Goal: Task Accomplishment & Management: Use online tool/utility

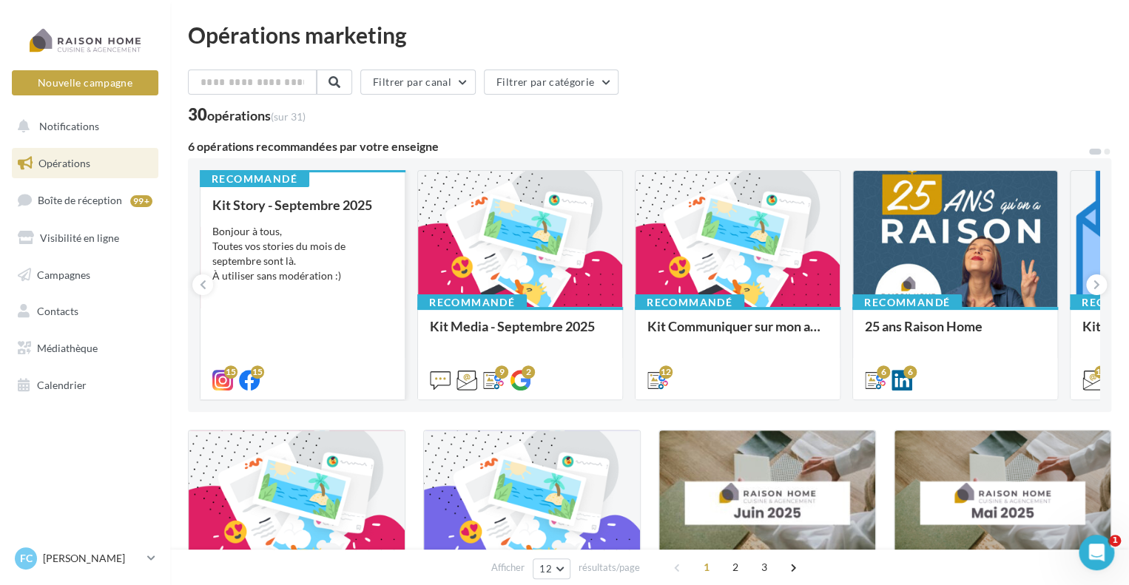
click at [311, 291] on div "Kit Story - Septembre 2025 Bonjour à tous, Toutes vos stories du mois de septem…" at bounding box center [302, 292] width 181 height 189
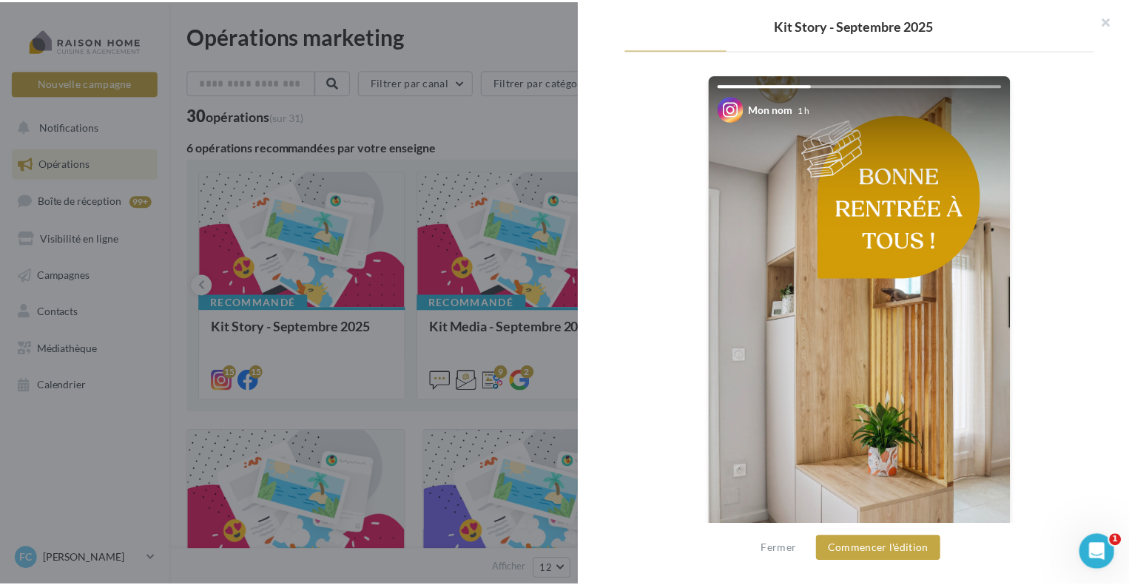
scroll to position [296, 0]
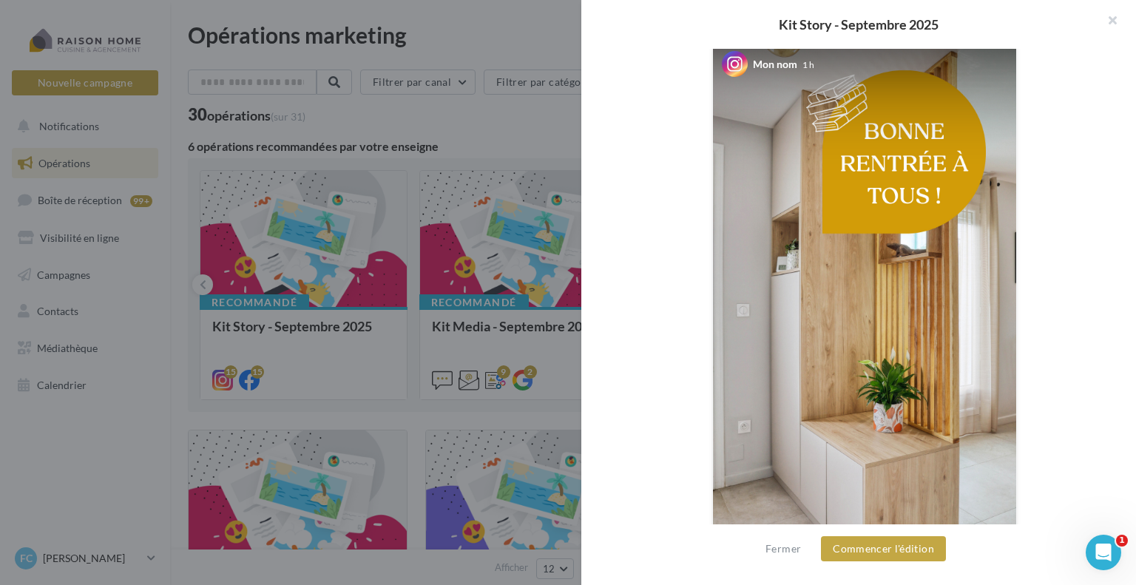
click at [417, 417] on div at bounding box center [568, 292] width 1136 height 585
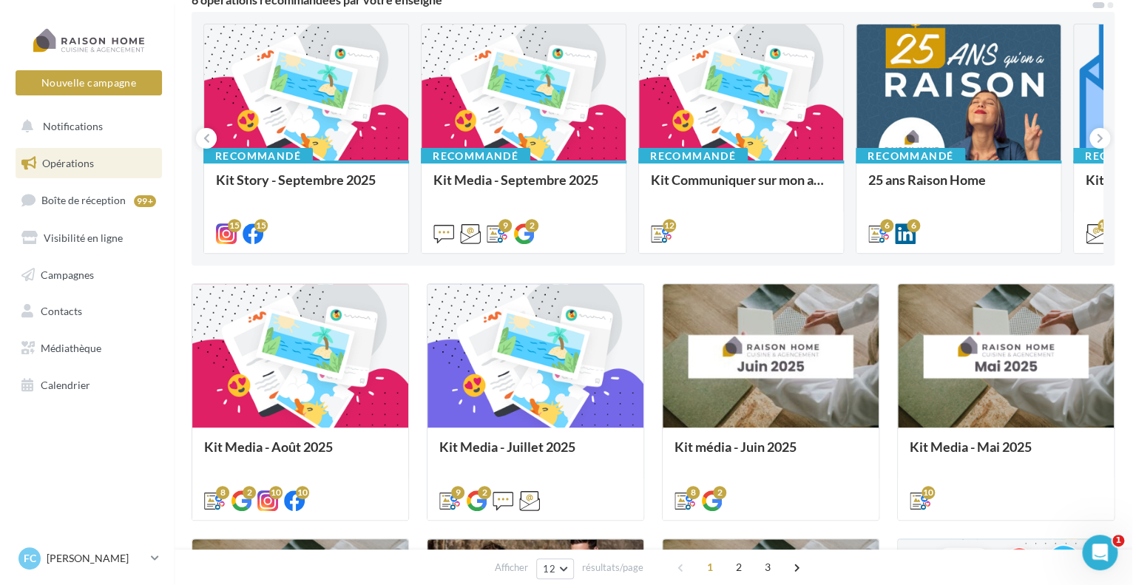
scroll to position [148, 0]
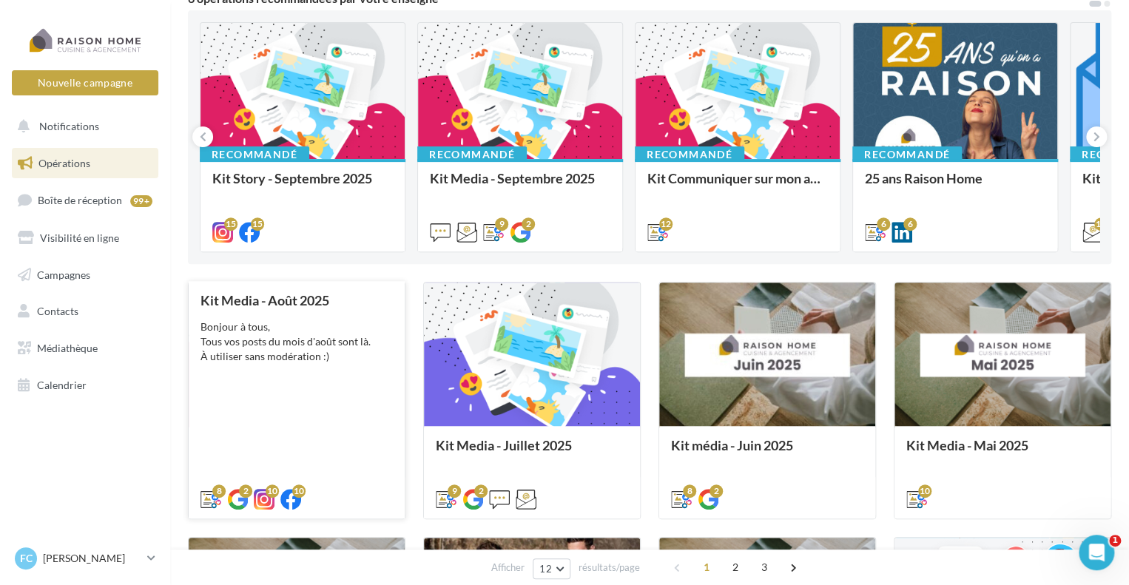
click at [312, 340] on div "Bonjour à tous, Tous vos posts du mois d'août sont là. À utiliser sans modérati…" at bounding box center [297, 342] width 192 height 44
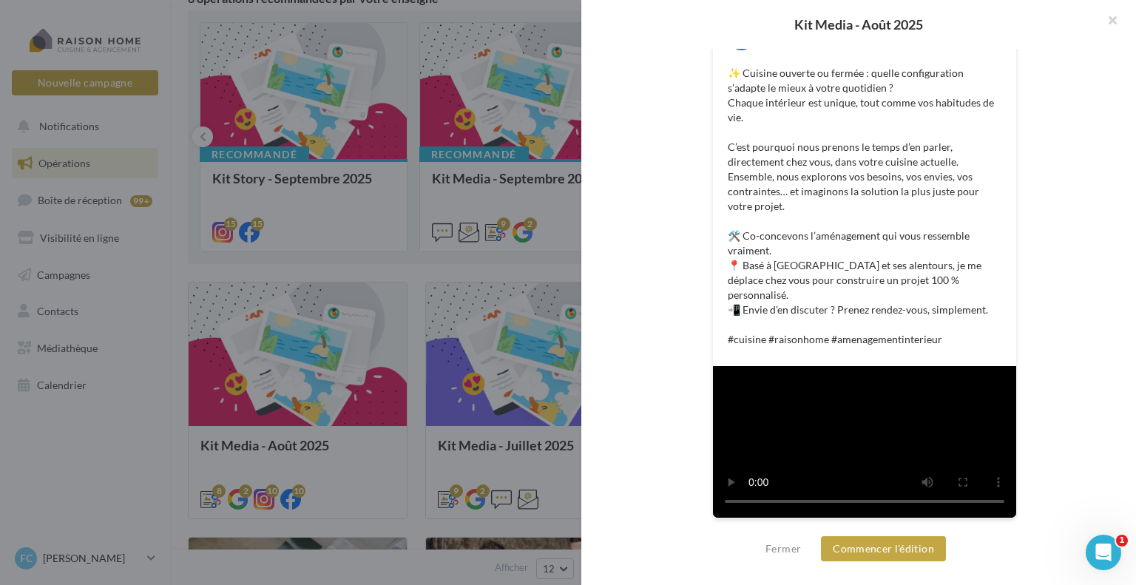
scroll to position [559, 0]
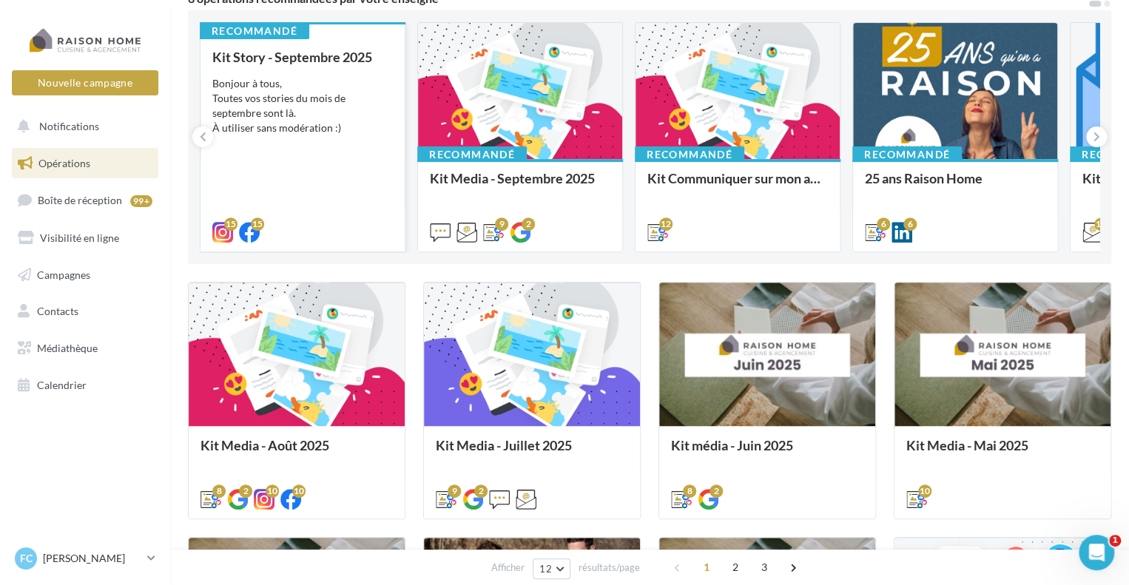
click at [319, 97] on div "Bonjour à tous, Toutes vos stories du mois de septembre sont là. À utiliser san…" at bounding box center [302, 105] width 181 height 59
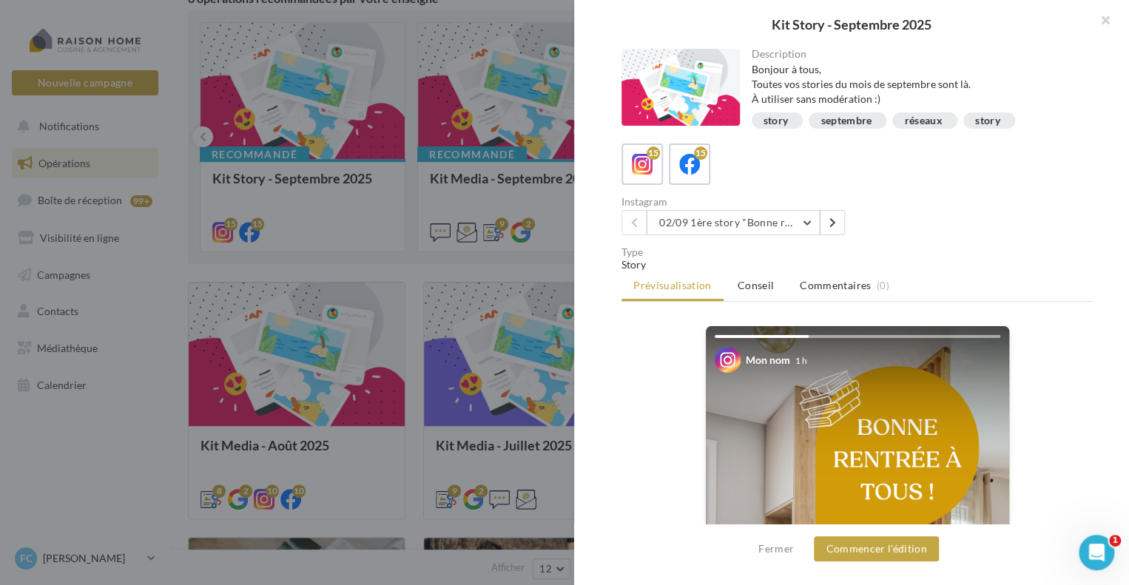
click at [488, 90] on div at bounding box center [564, 292] width 1129 height 585
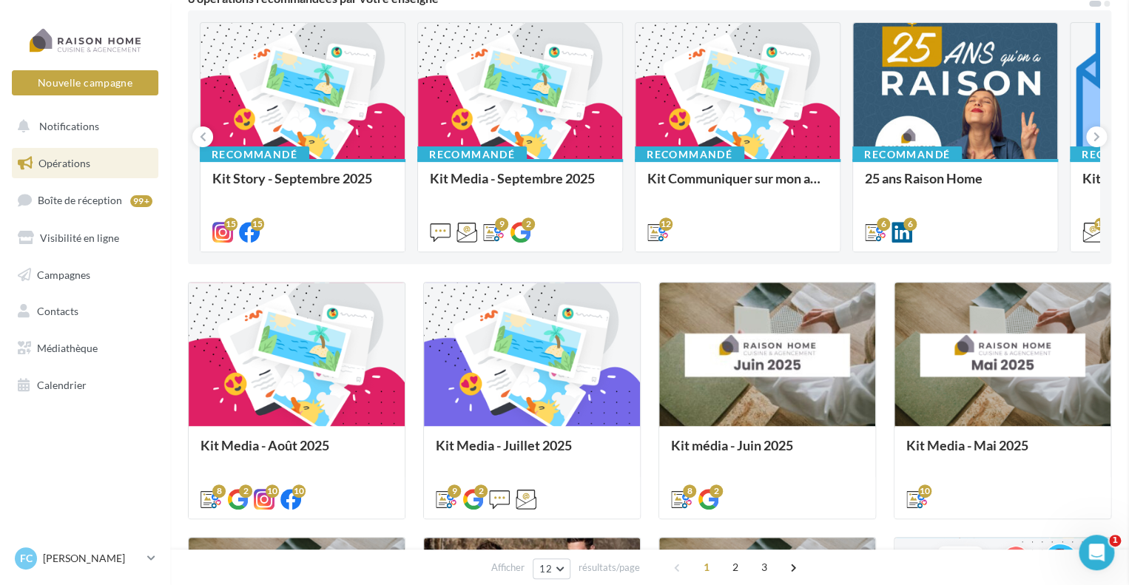
click at [0, 0] on div "Bonjour à tous, Tous vos posts du mois de septembre sont là. À utiliser sans mo…" at bounding box center [0, 0] width 0 height 0
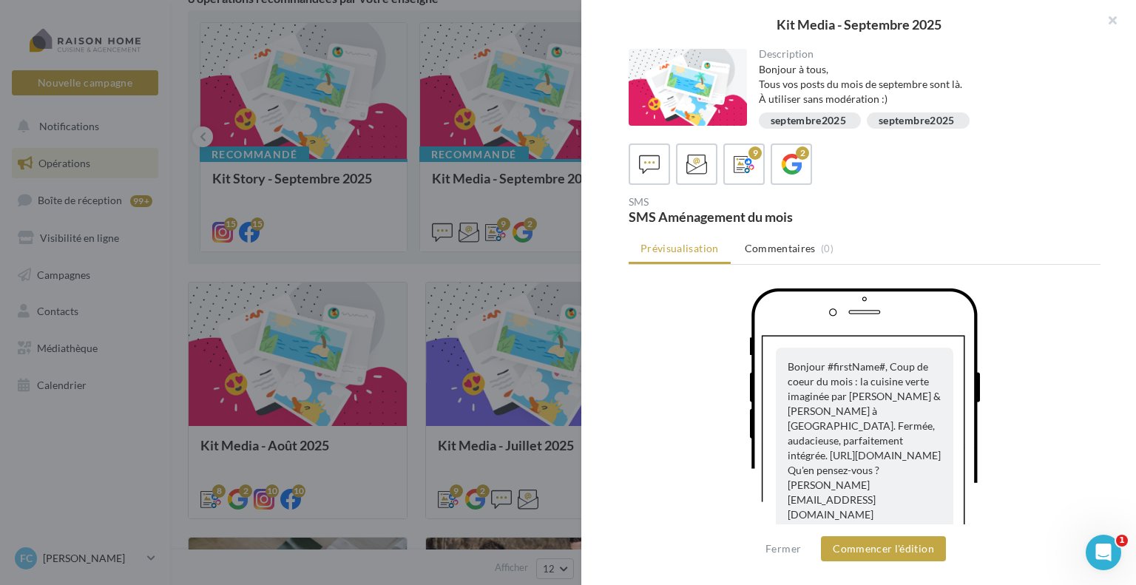
scroll to position [0, 0]
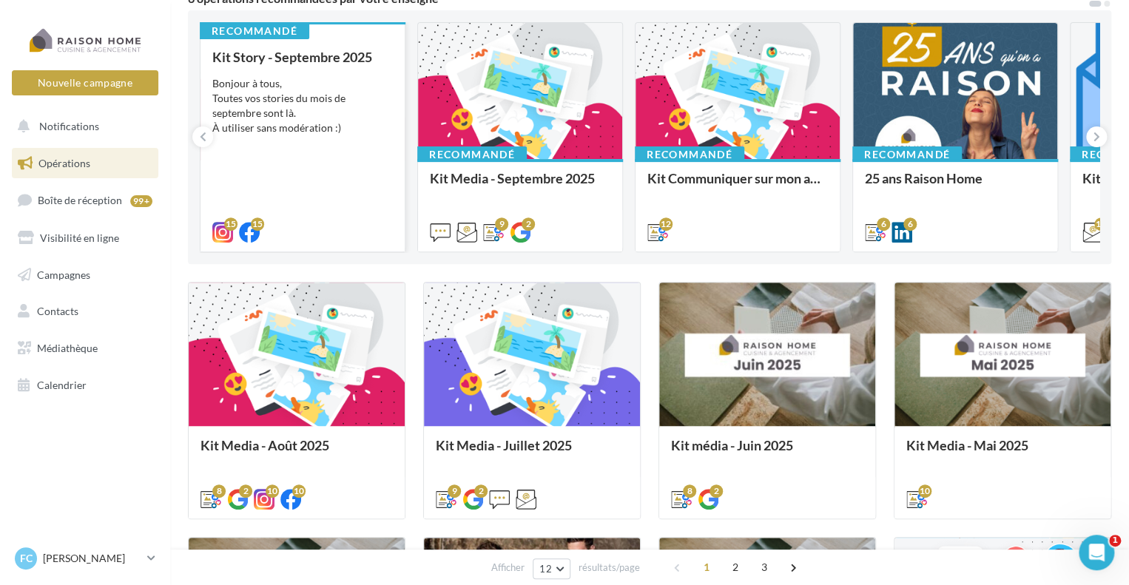
click at [275, 103] on div "Bonjour à tous, Toutes vos stories du mois de septembre sont là. À utiliser san…" at bounding box center [302, 105] width 181 height 59
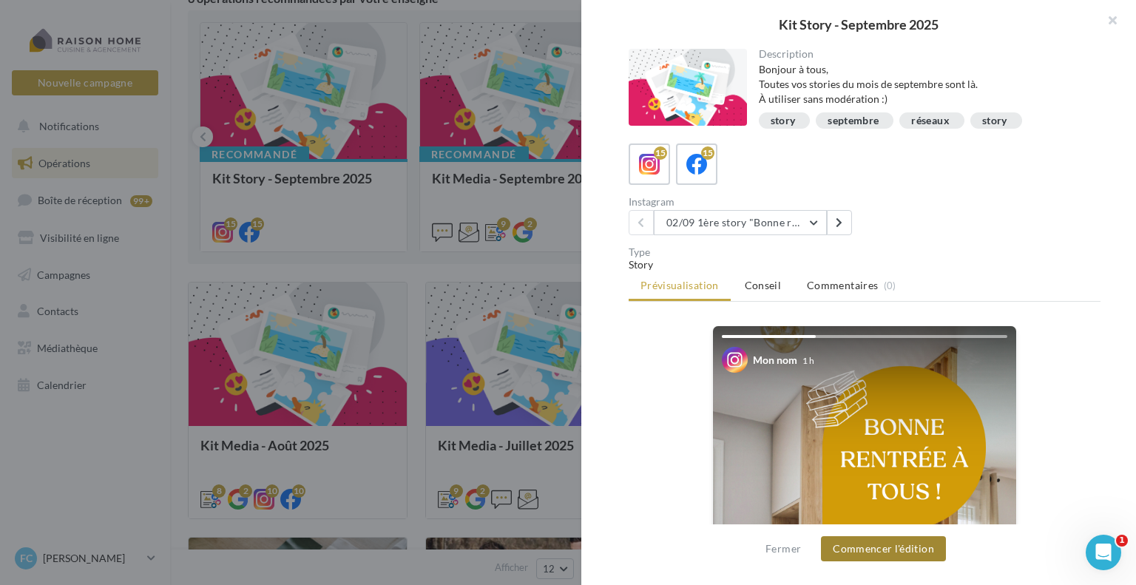
click at [884, 547] on button "Commencer l'édition" at bounding box center [883, 548] width 125 height 25
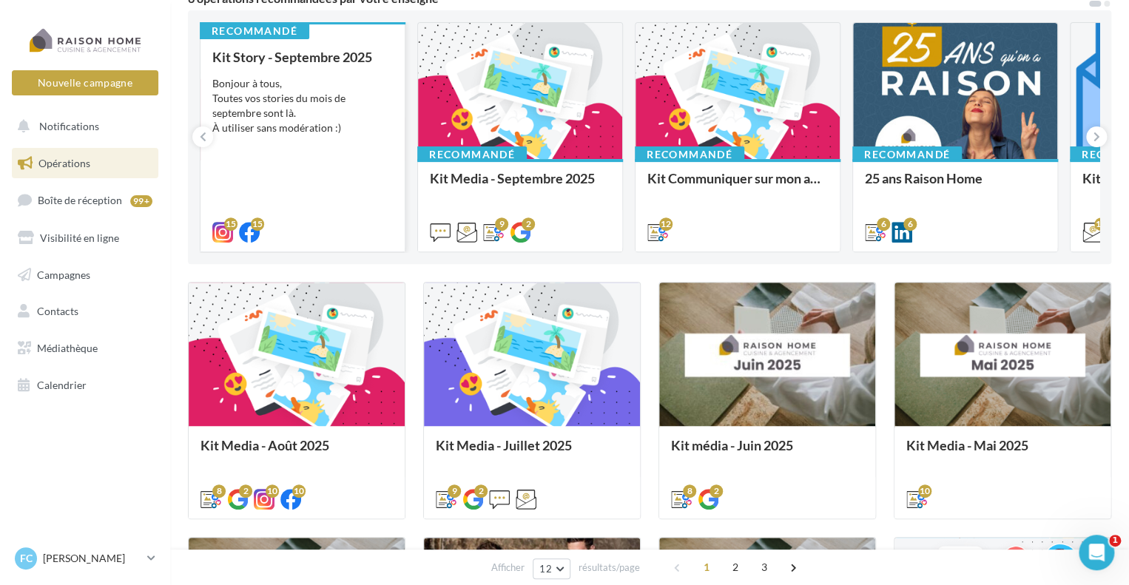
click at [298, 129] on div "Bonjour à tous, Toutes vos stories du mois de septembre sont là. À utiliser san…" at bounding box center [302, 105] width 181 height 59
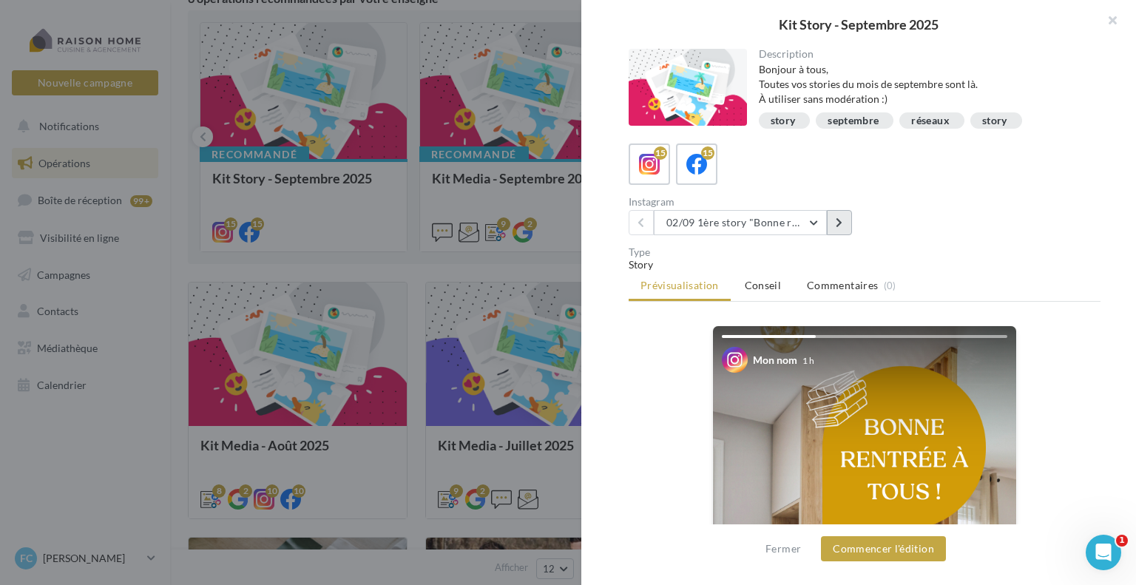
click at [846, 214] on button at bounding box center [839, 222] width 25 height 25
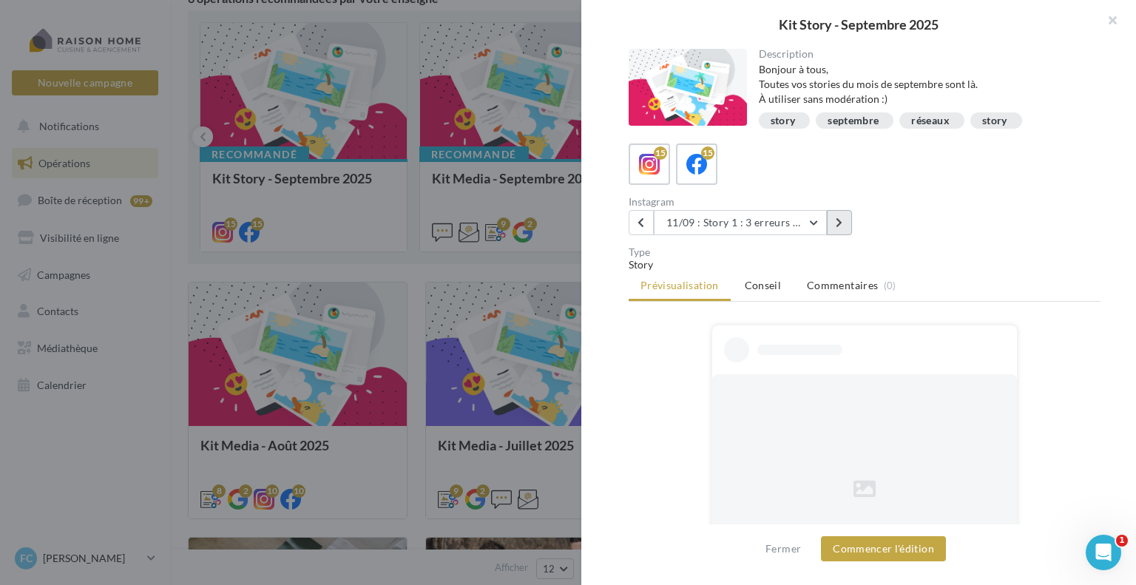
click at [846, 214] on button at bounding box center [839, 222] width 25 height 25
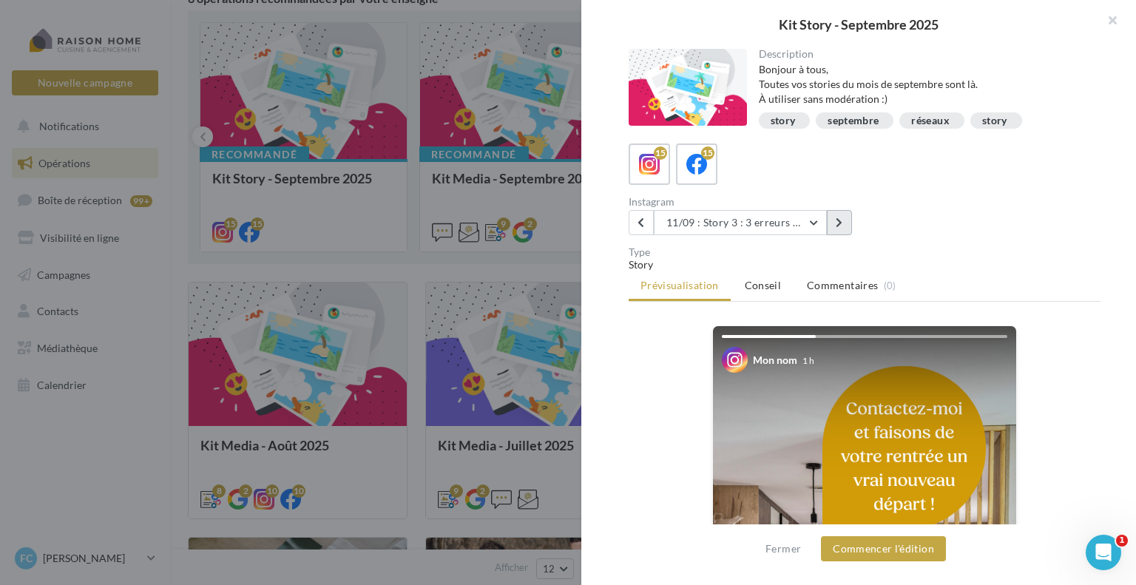
click at [847, 214] on button at bounding box center [839, 222] width 25 height 25
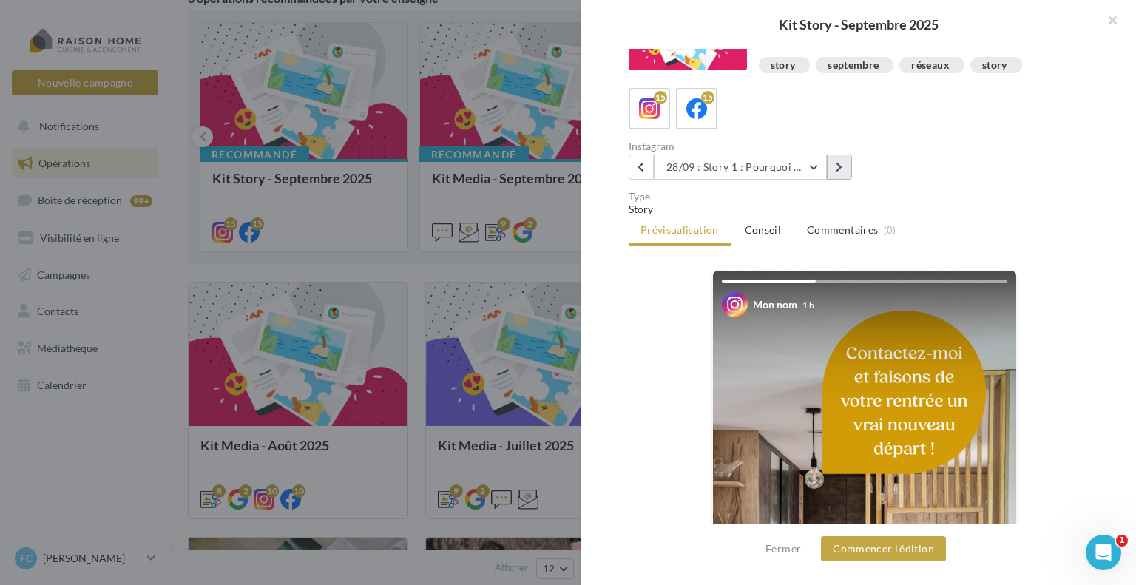
scroll to position [50, 0]
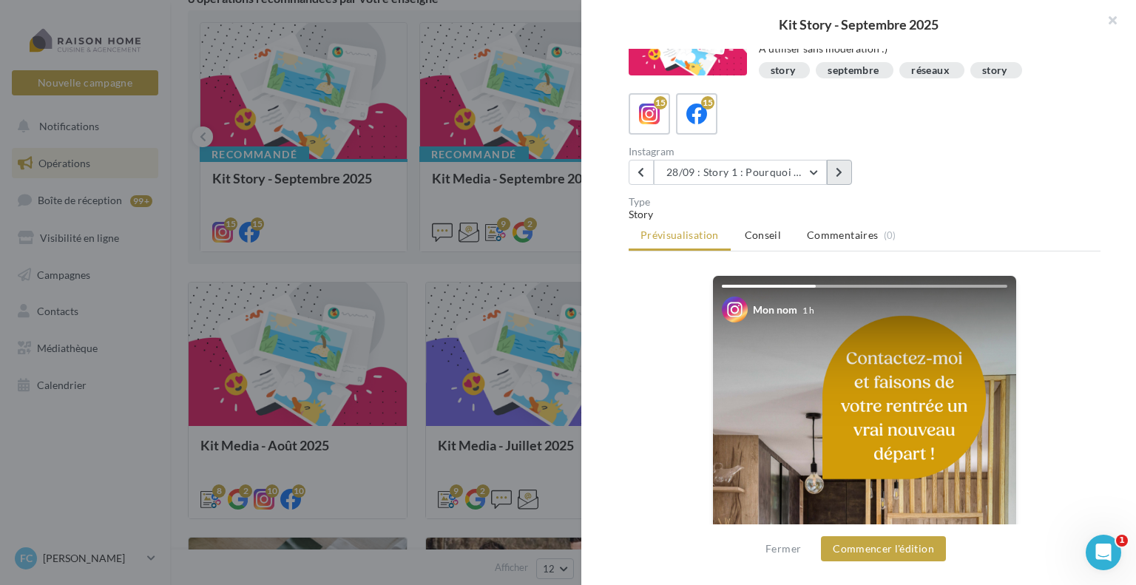
click at [843, 171] on icon at bounding box center [839, 172] width 7 height 10
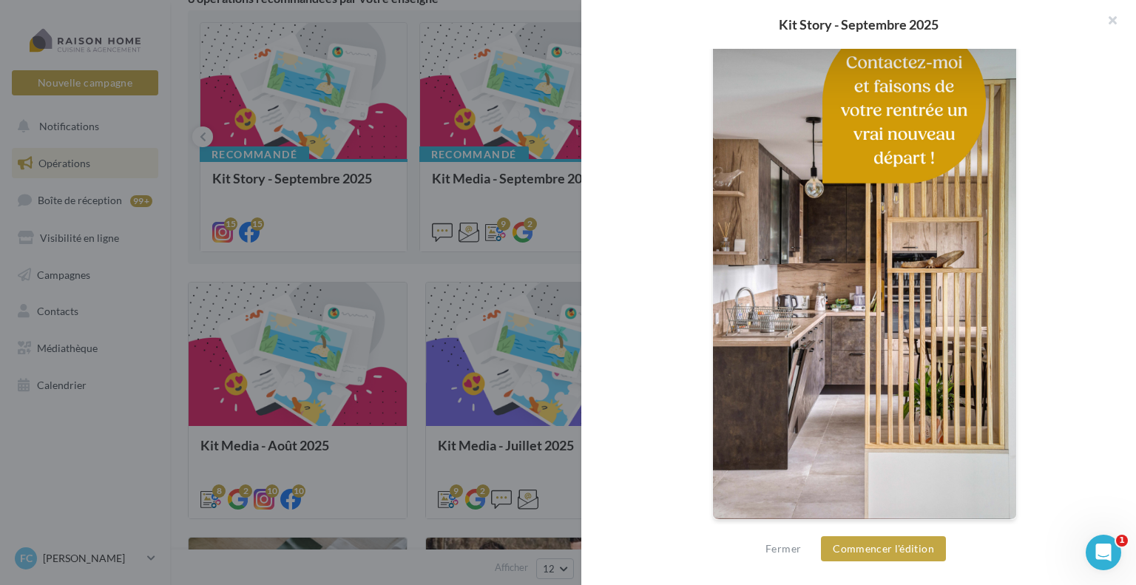
scroll to position [0, 0]
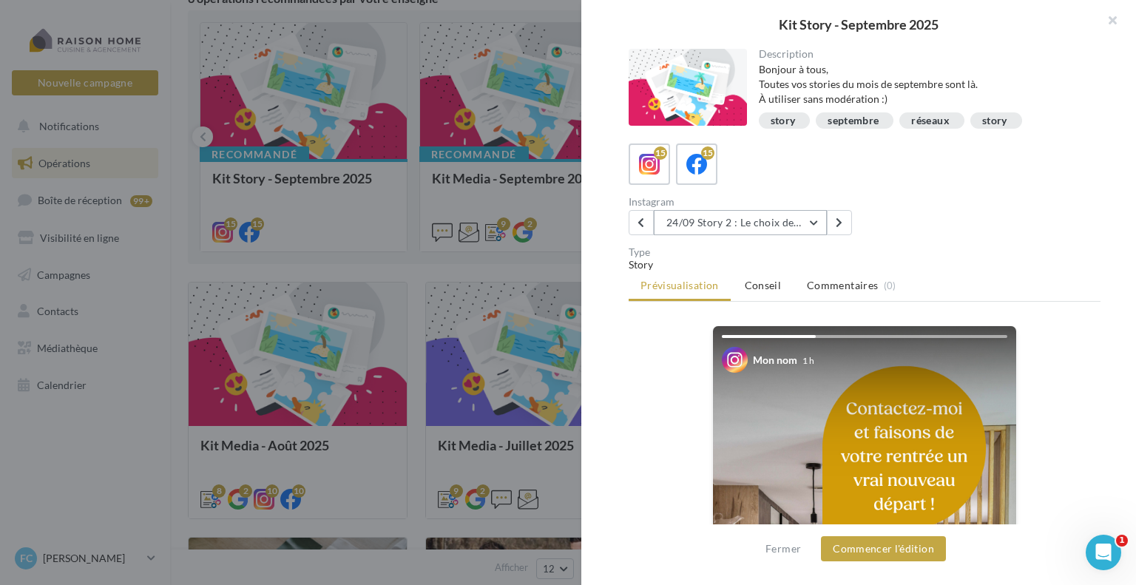
click at [778, 215] on button "24/09 Story 2 : Le choix des façades sans poignées" at bounding box center [740, 222] width 173 height 25
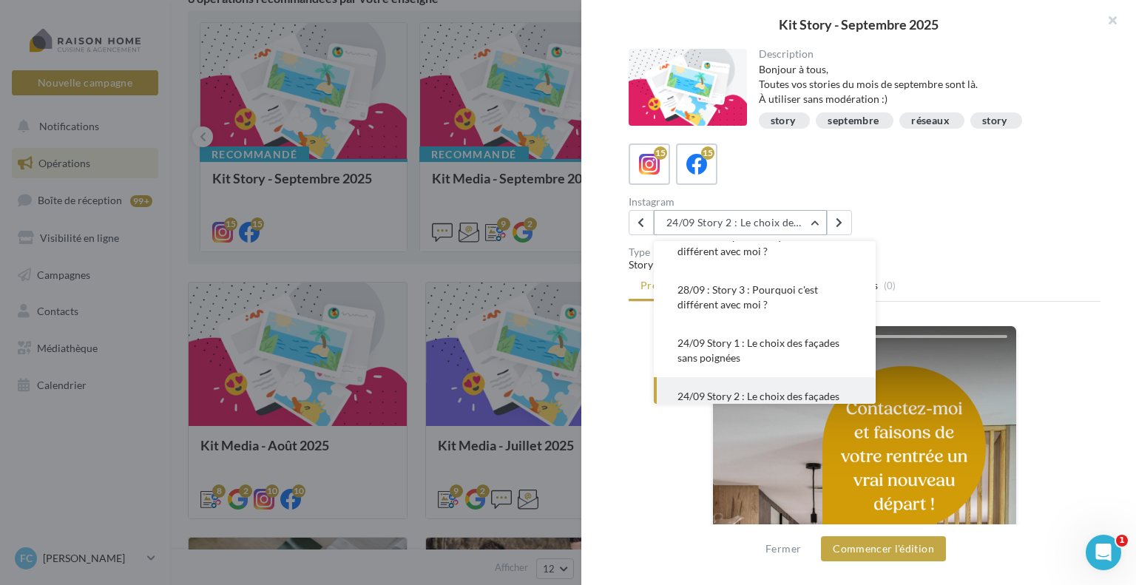
scroll to position [222, 0]
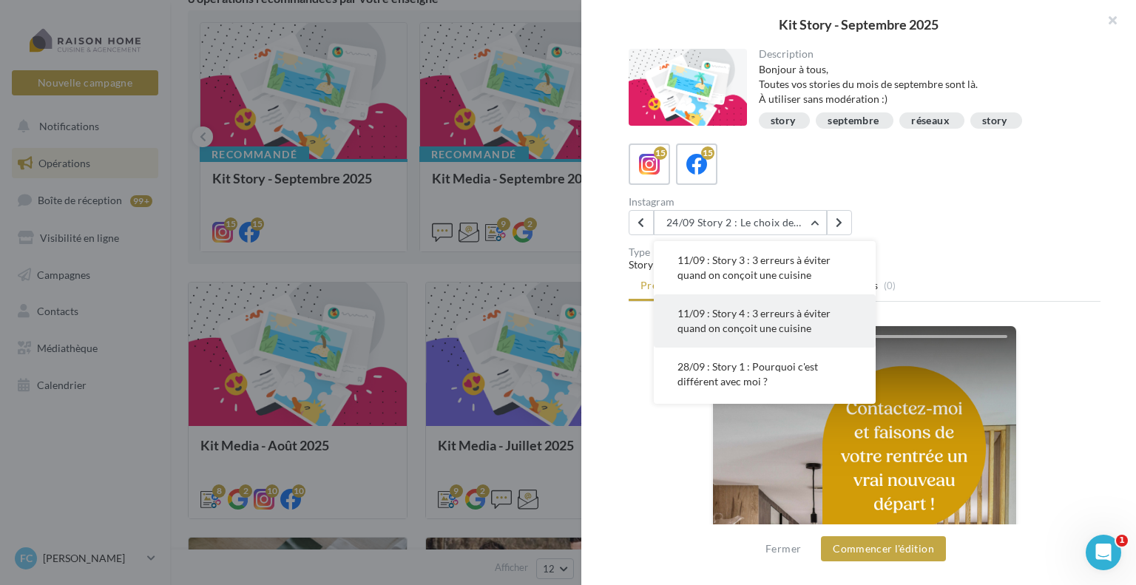
click at [764, 298] on button "11/09 : Story 4 : 3 erreurs à éviter quand on conçoit une cuisine" at bounding box center [765, 320] width 222 height 53
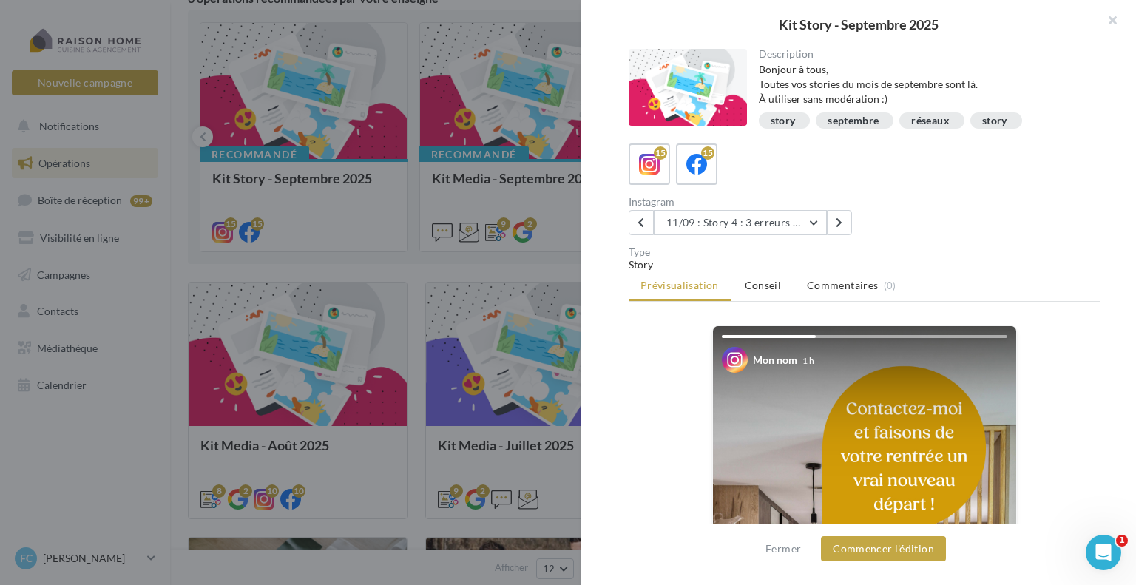
click at [924, 227] on div "Instagram 11/09 : Story 4 : 3 erreurs à éviter quand on conçoit une cuisine 02/…" at bounding box center [871, 216] width 484 height 38
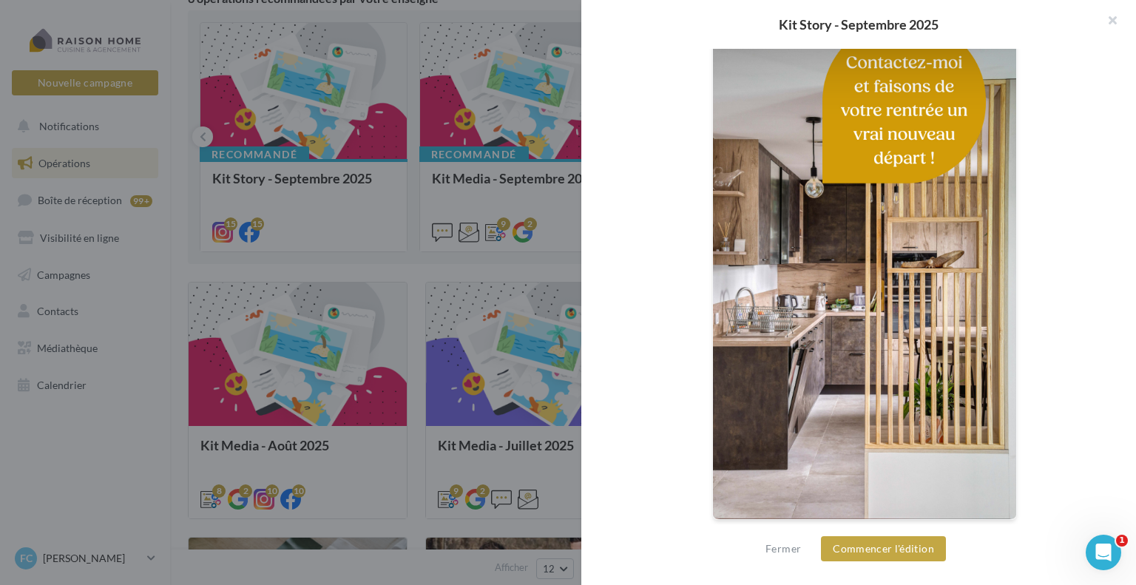
scroll to position [0, 0]
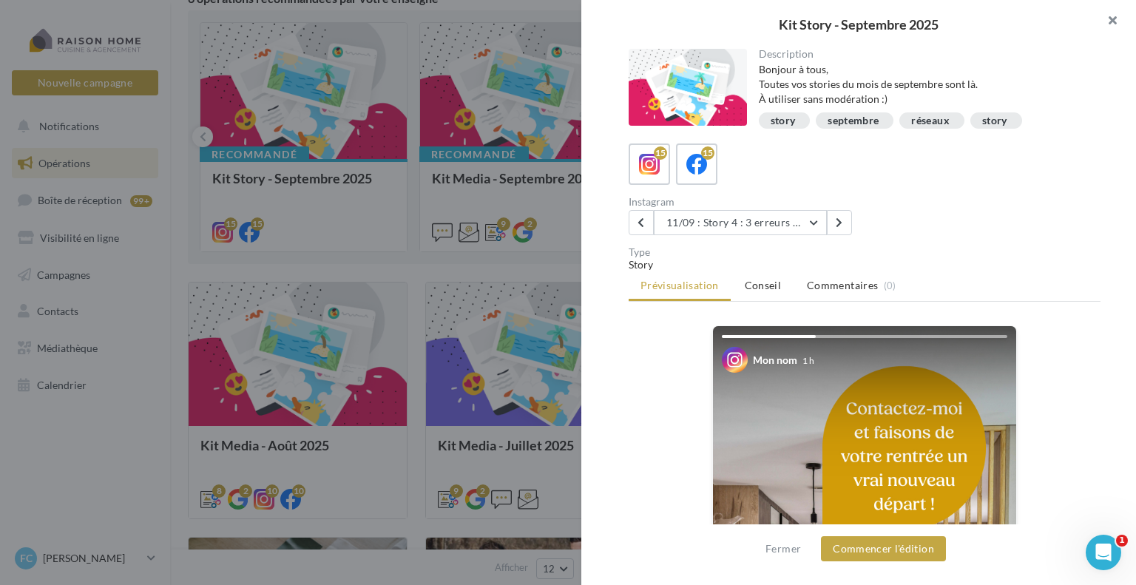
click at [1116, 12] on button "button" at bounding box center [1106, 22] width 59 height 44
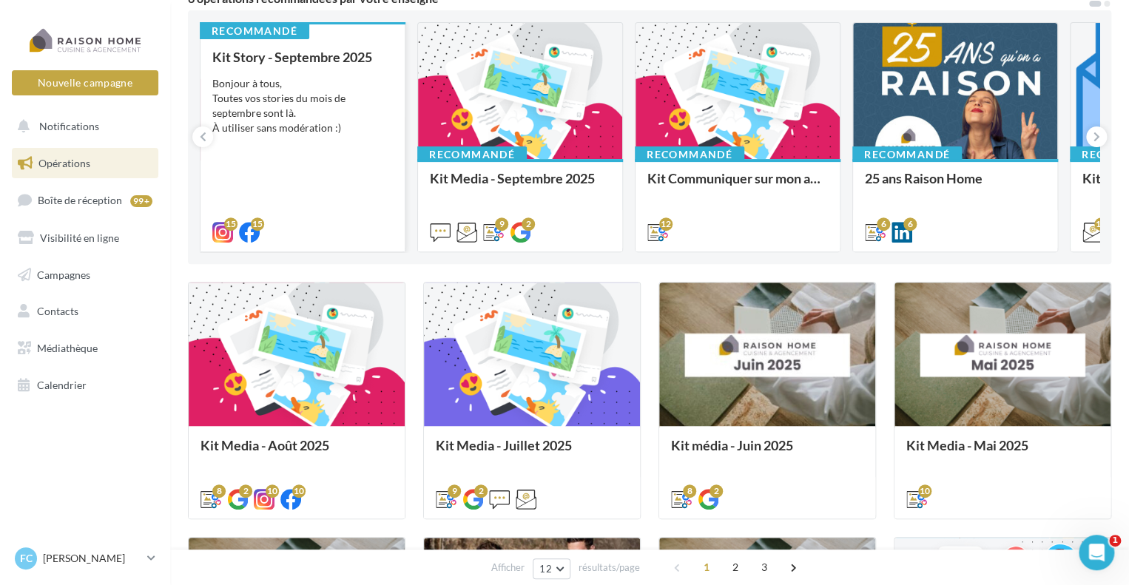
click at [326, 55] on div "Kit Story - Septembre 2025" at bounding box center [302, 57] width 181 height 15
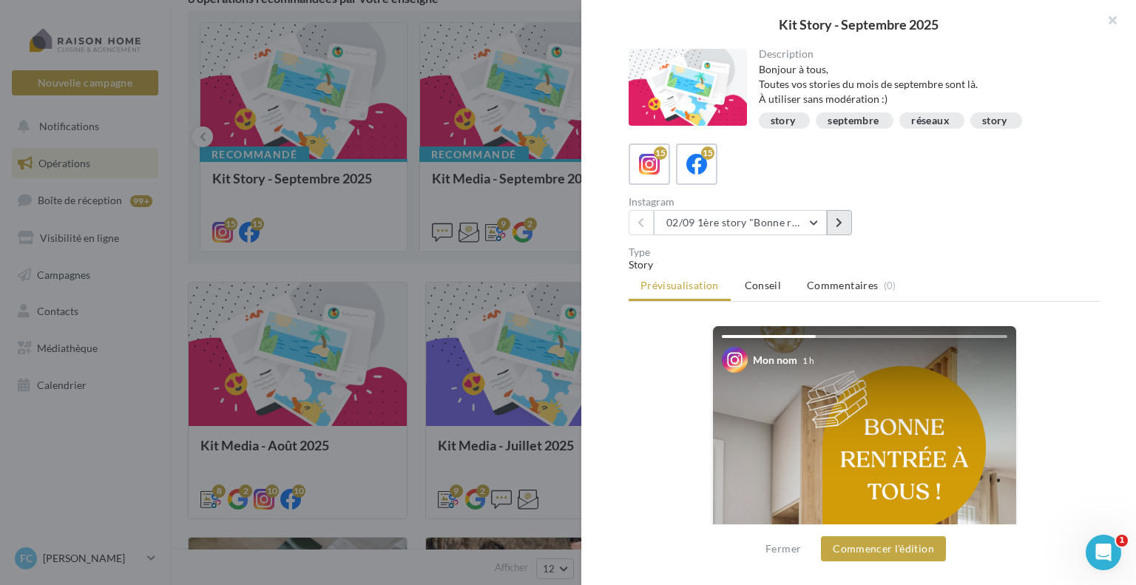
click at [848, 223] on button at bounding box center [839, 222] width 25 height 25
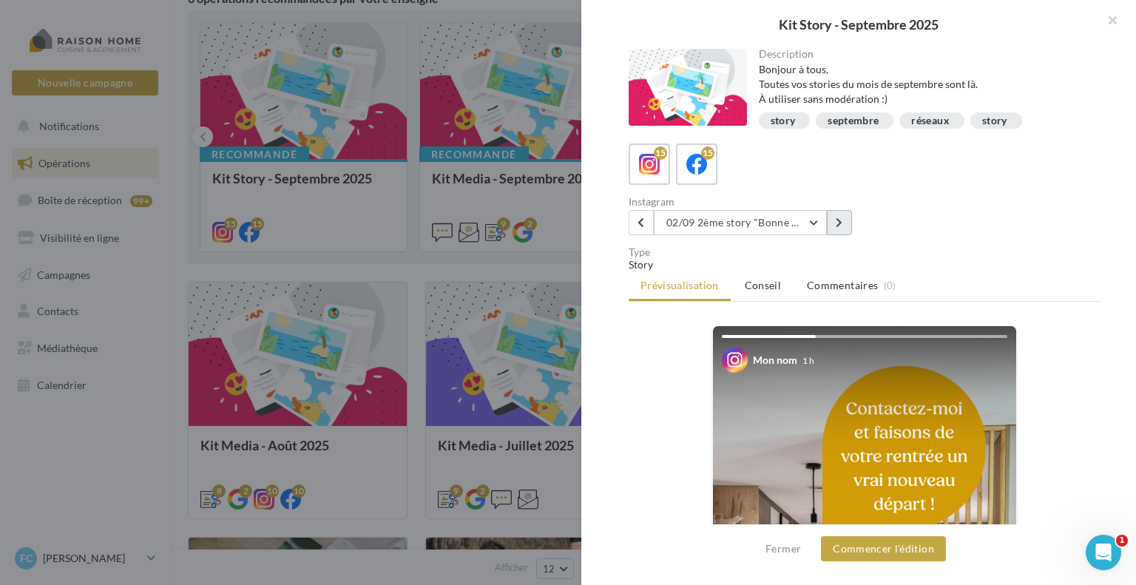
click at [848, 223] on button at bounding box center [839, 222] width 25 height 25
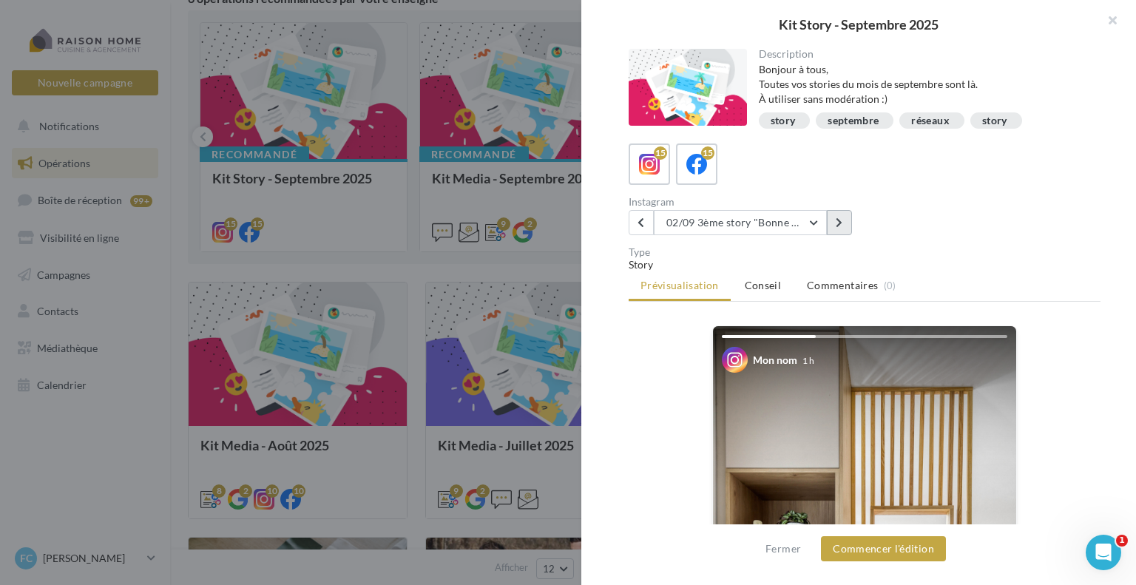
click at [848, 223] on button at bounding box center [839, 222] width 25 height 25
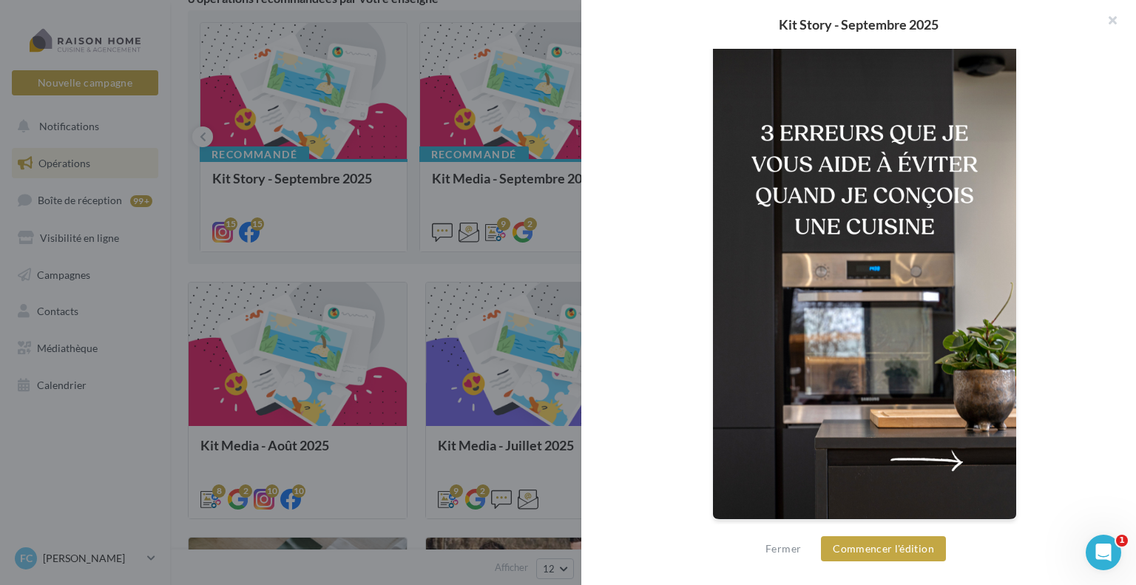
scroll to position [50, 0]
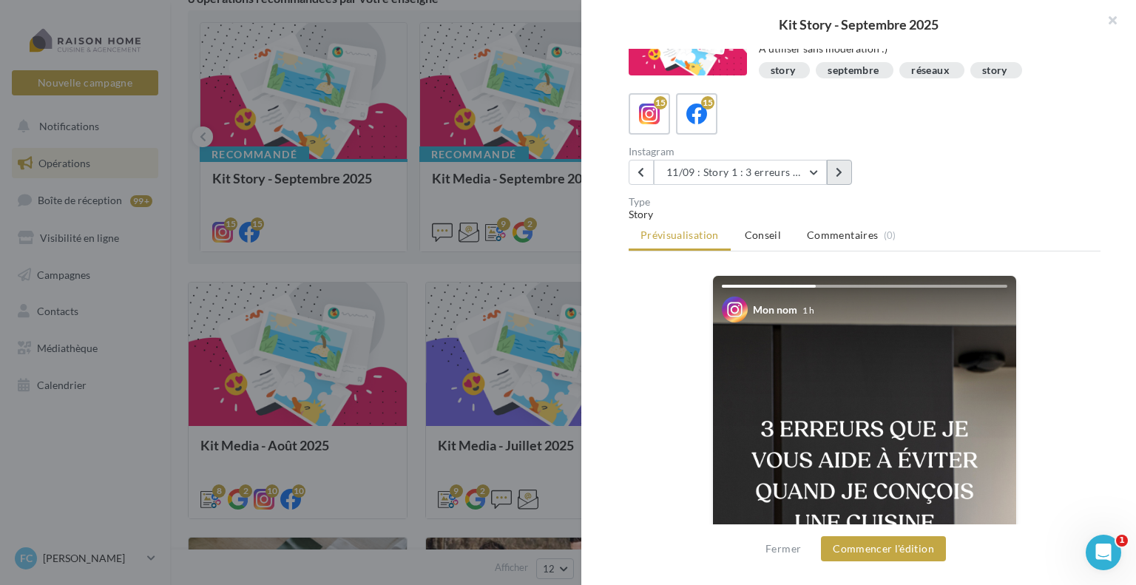
click at [844, 169] on button at bounding box center [839, 172] width 25 height 25
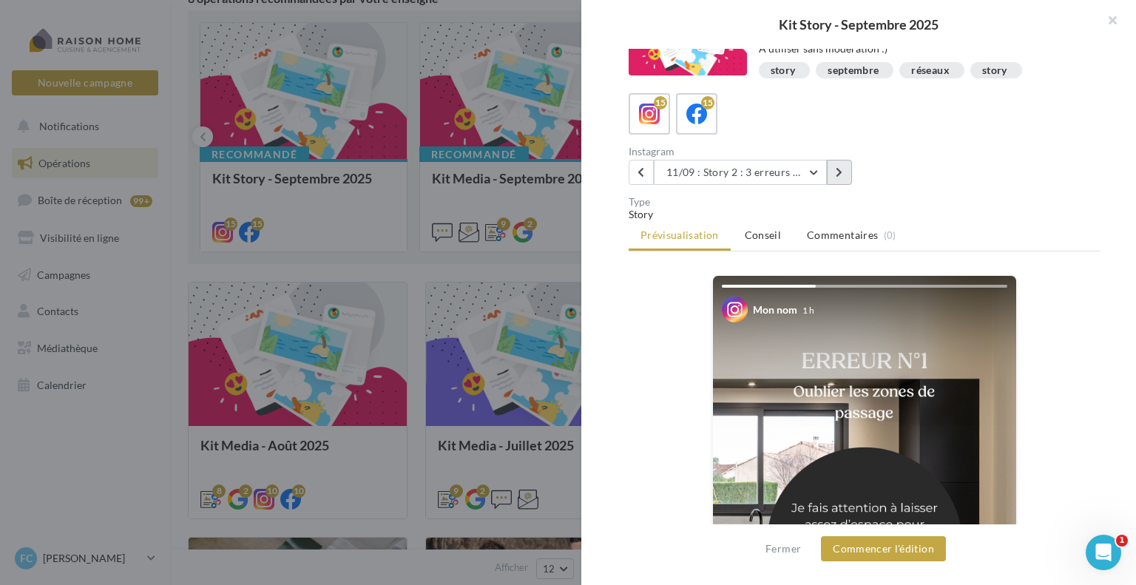
click at [847, 169] on button at bounding box center [839, 172] width 25 height 25
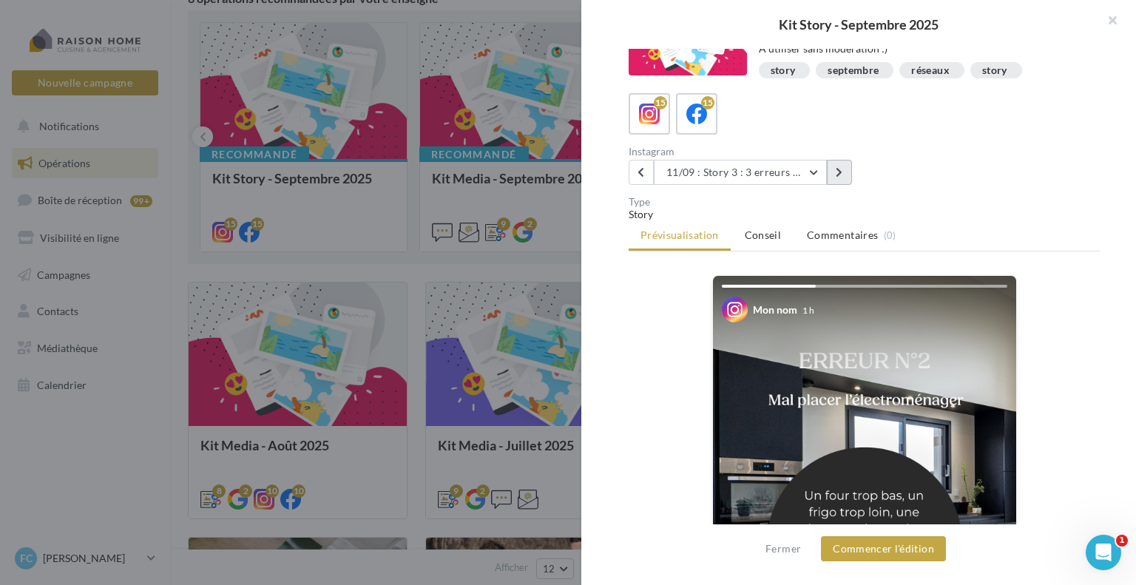
click at [847, 169] on button at bounding box center [839, 172] width 25 height 25
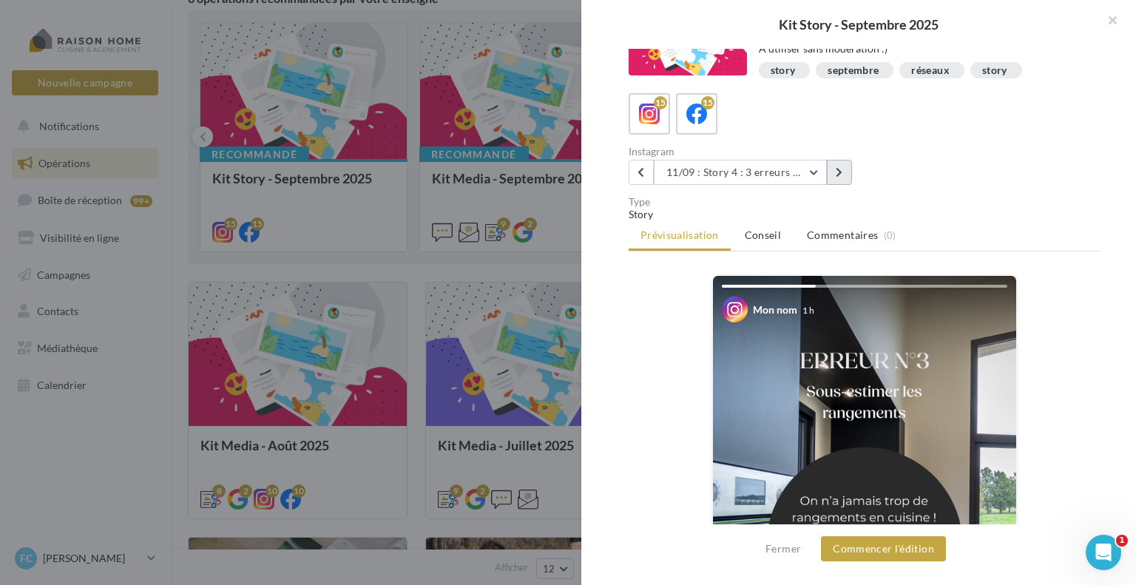
click at [847, 169] on button at bounding box center [839, 172] width 25 height 25
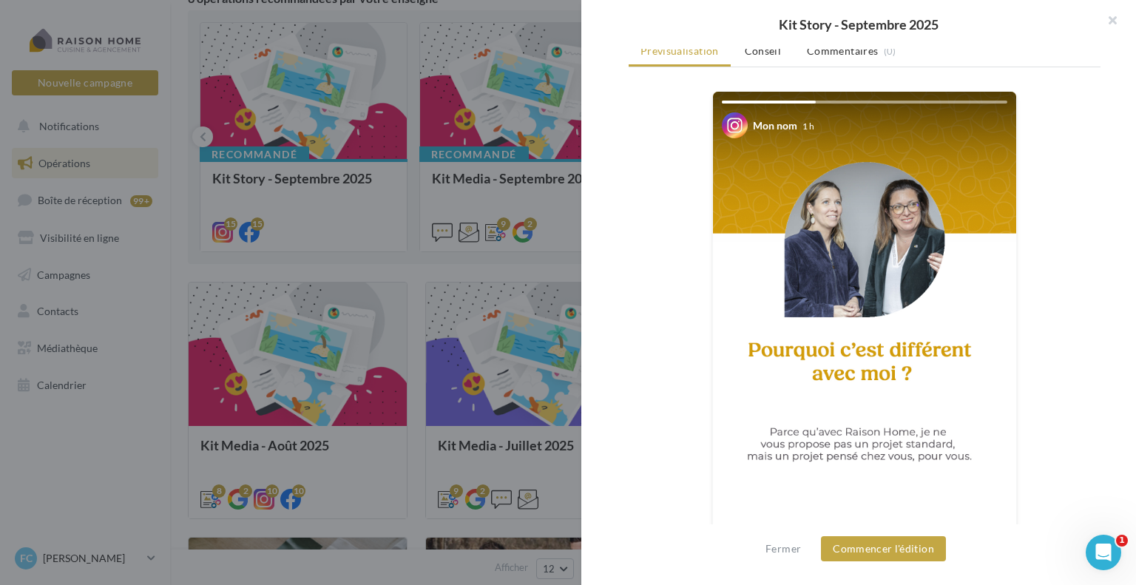
scroll to position [309, 0]
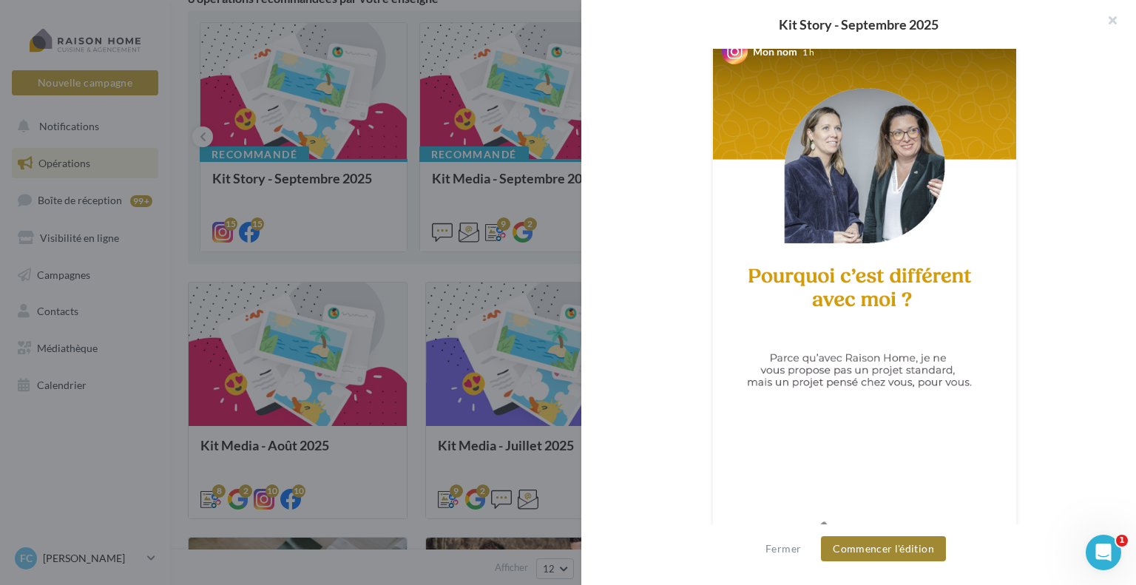
click at [906, 556] on button "Commencer l'édition" at bounding box center [883, 548] width 125 height 25
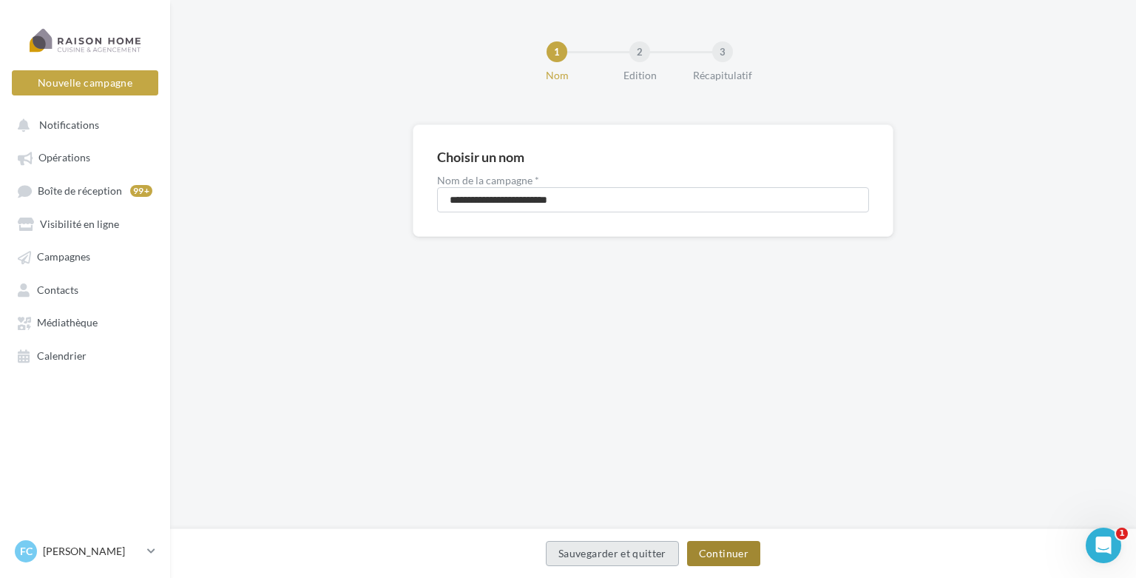
click at [707, 556] on button "Continuer" at bounding box center [723, 553] width 73 height 25
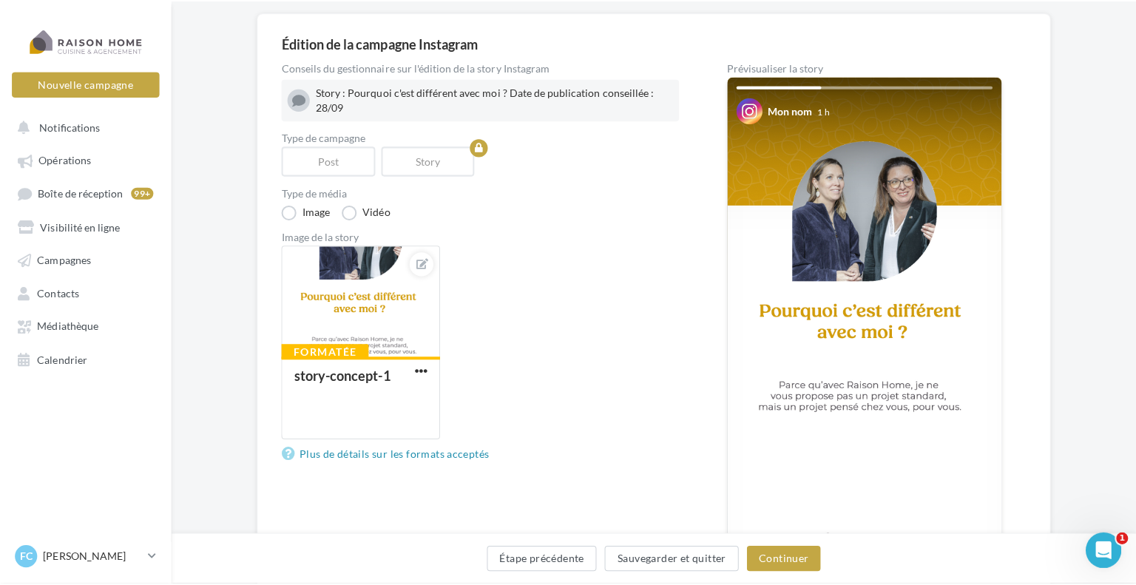
scroll to position [148, 0]
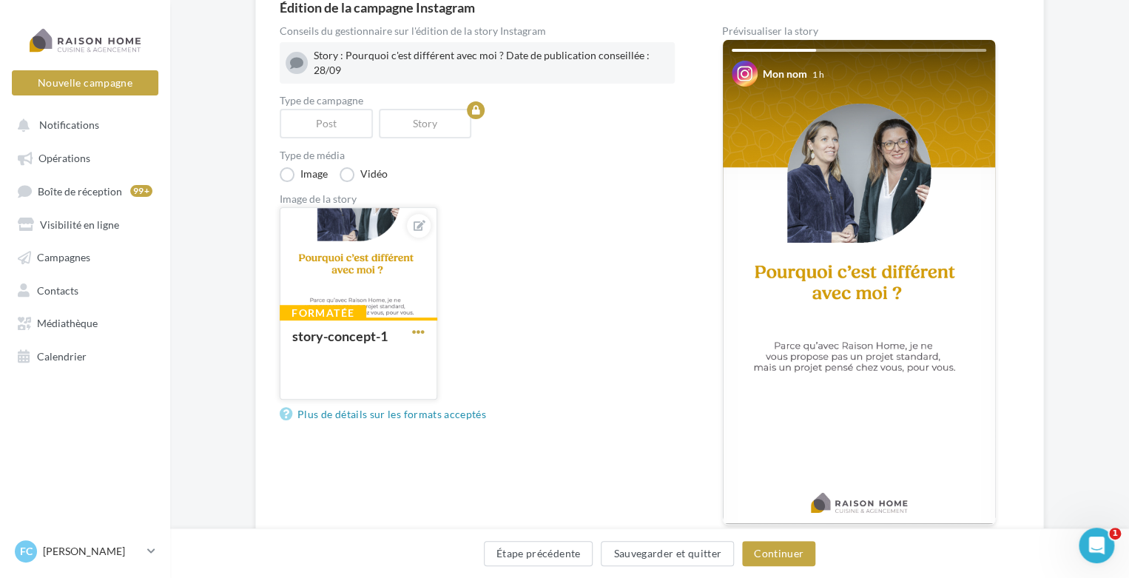
click at [413, 331] on span "button" at bounding box center [418, 332] width 13 height 13
click at [437, 390] on button "Ouvrir l'éditeur d'image" at bounding box center [487, 400] width 156 height 38
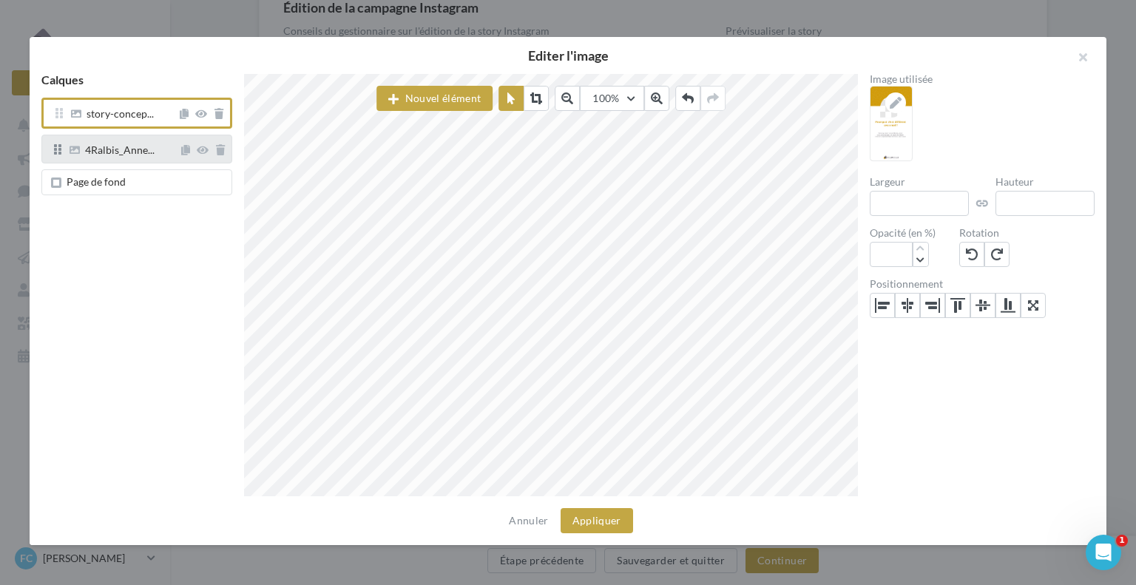
click at [149, 162] on div "4Ralbis_Anne..." at bounding box center [136, 149] width 191 height 28
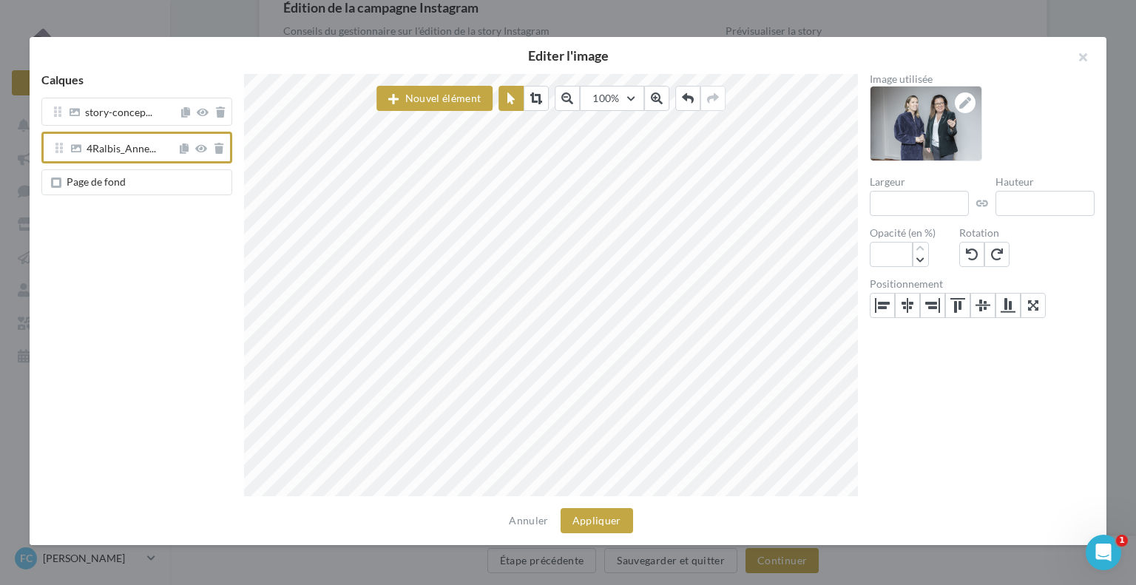
click at [144, 177] on span "Page de fond" at bounding box center [140, 182] width 172 height 12
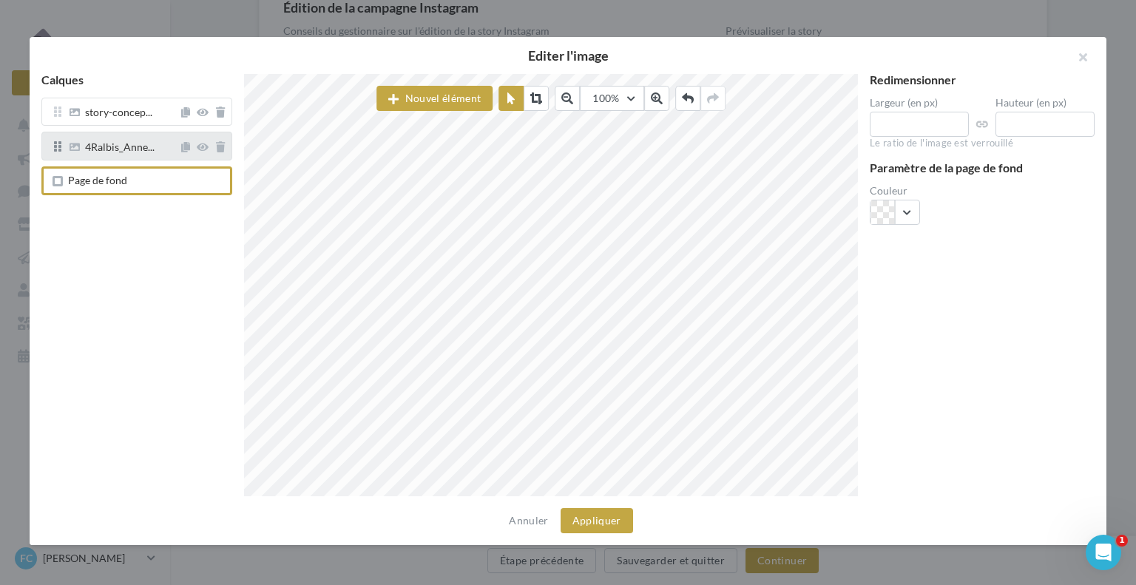
click at [130, 155] on div "4Ralbis_Anne..." at bounding box center [136, 146] width 191 height 28
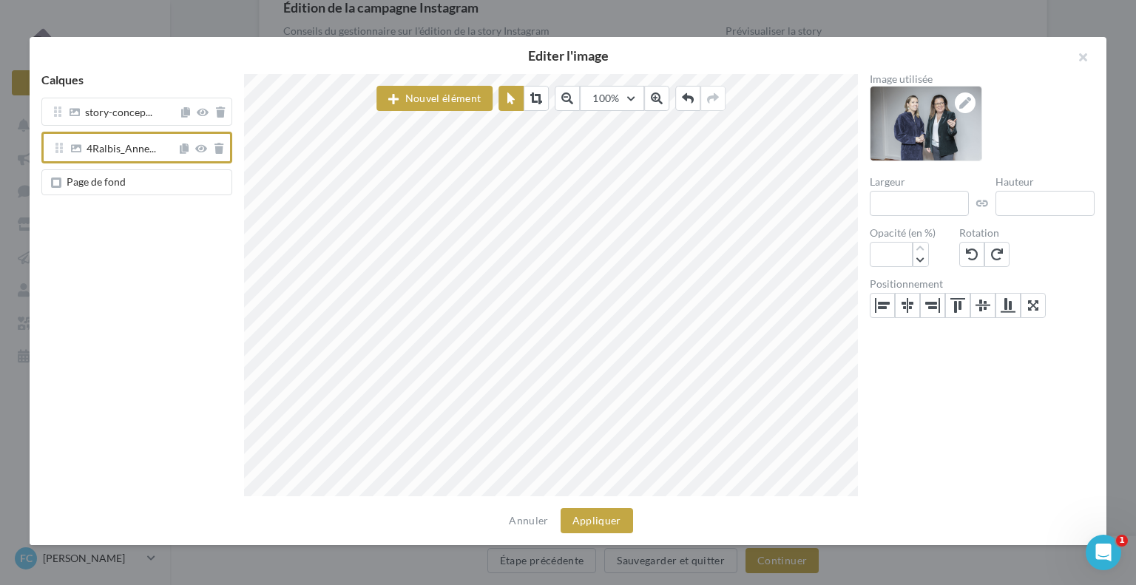
click at [132, 183] on span "Page de fond" at bounding box center [140, 182] width 172 height 12
